Goal: Find contact information: Obtain details needed to contact an individual or organization

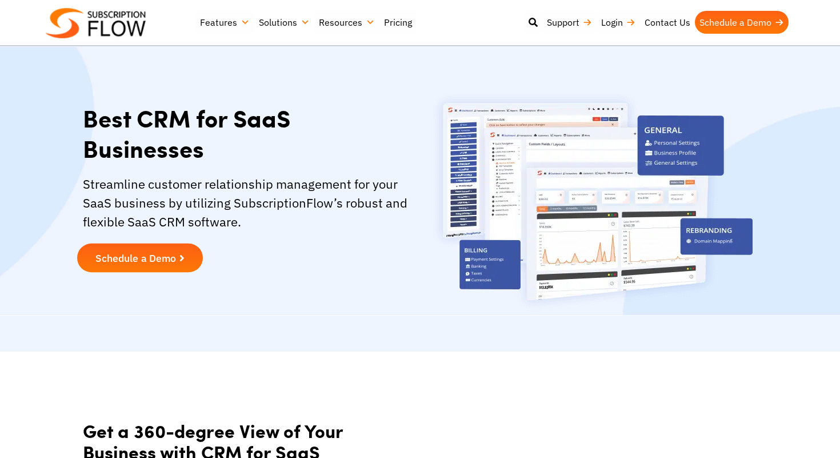
click at [137, 257] on span "Schedule a Demo" at bounding box center [135, 258] width 81 height 10
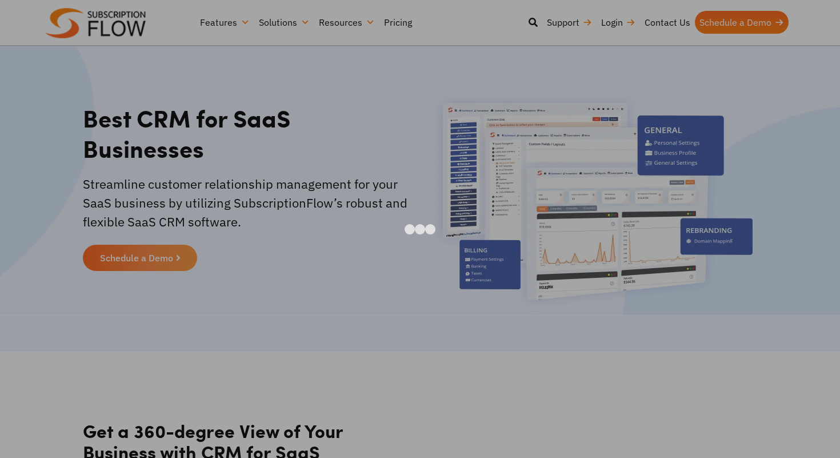
click at [130, 326] on div at bounding box center [420, 229] width 840 height 458
click at [130, 326] on section "Best CRM for SaaS Businesses Streamline customer relationship management for yo…" at bounding box center [420, 176] width 840 height 352
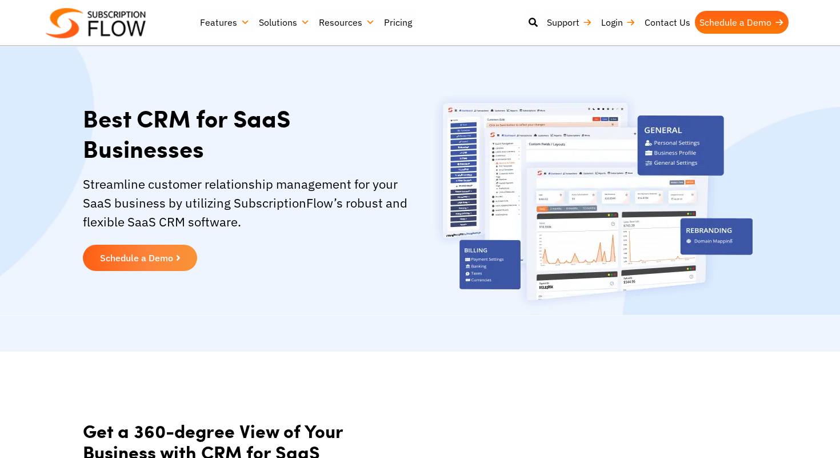
click at [130, 326] on section "Best CRM for SaaS Businesses Streamline customer relationship management for yo…" at bounding box center [420, 176] width 840 height 352
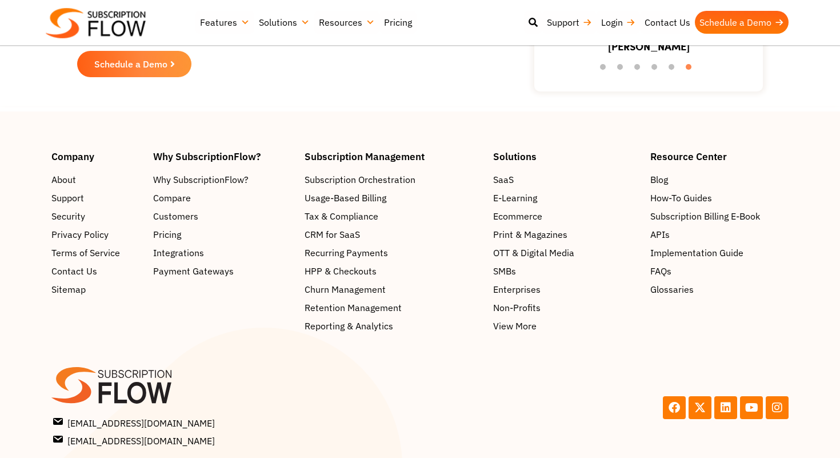
scroll to position [2824, 0]
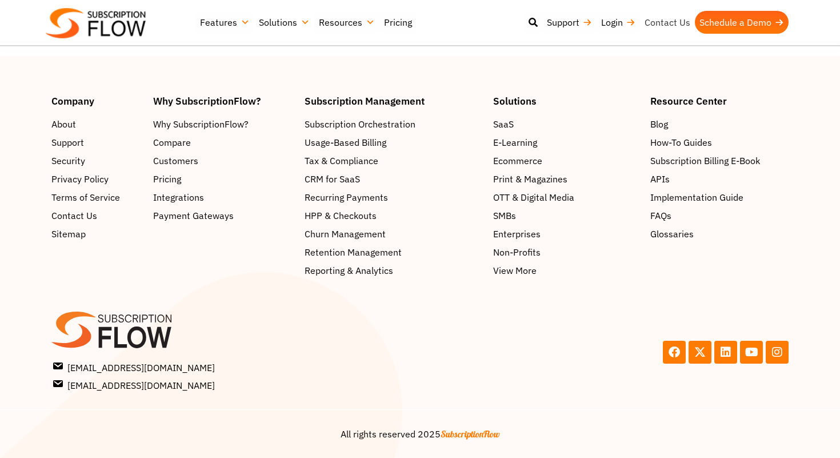
click at [670, 25] on link "Contact Us" at bounding box center [667, 22] width 55 height 23
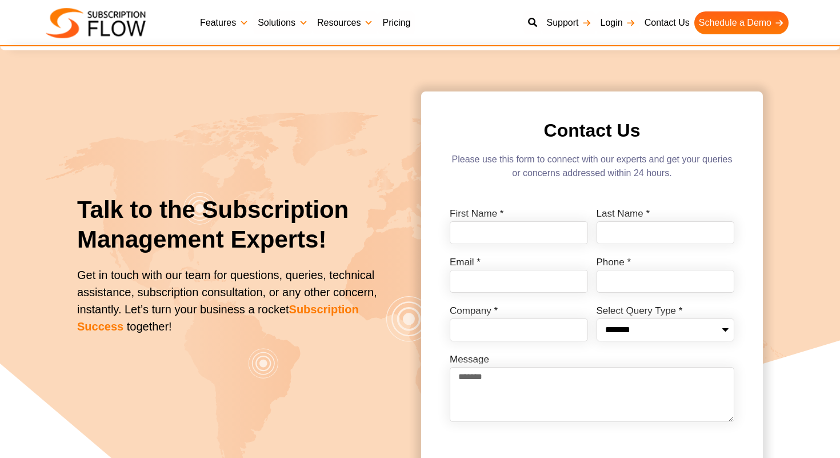
click at [107, 29] on img at bounding box center [96, 23] width 100 height 30
